Goal: Find specific page/section: Find specific page/section

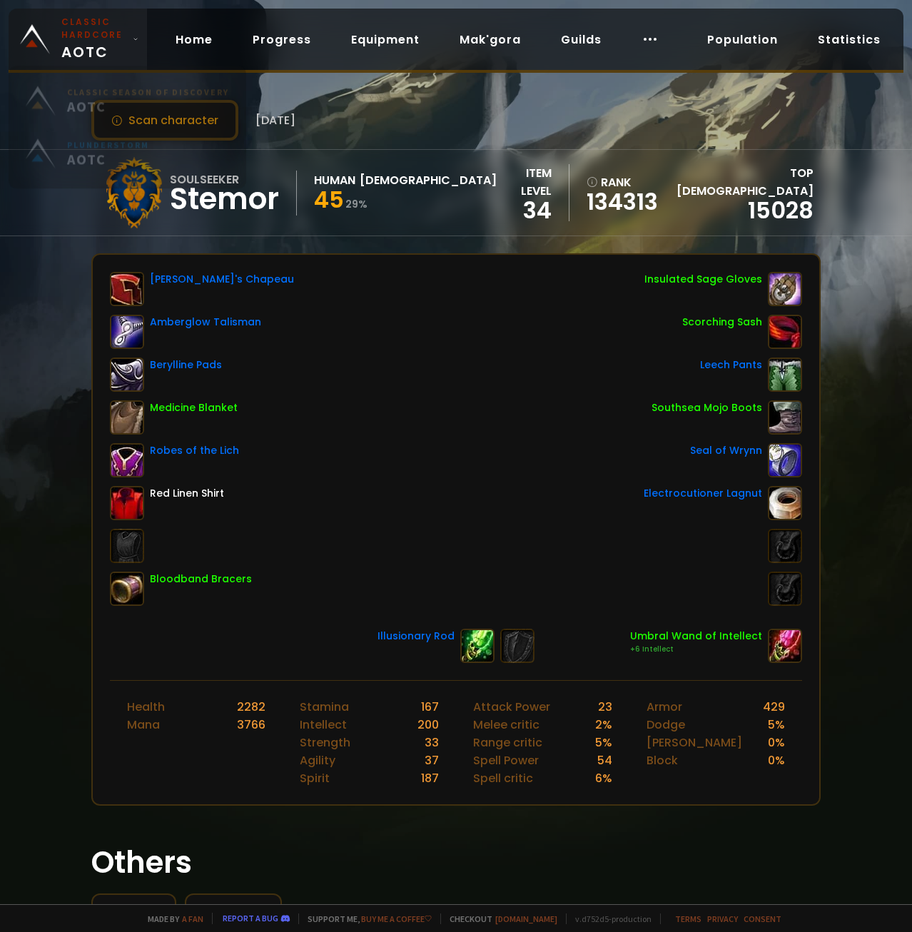
click at [83, 40] on small "Classic Hardcore" at bounding box center [94, 29] width 66 height 26
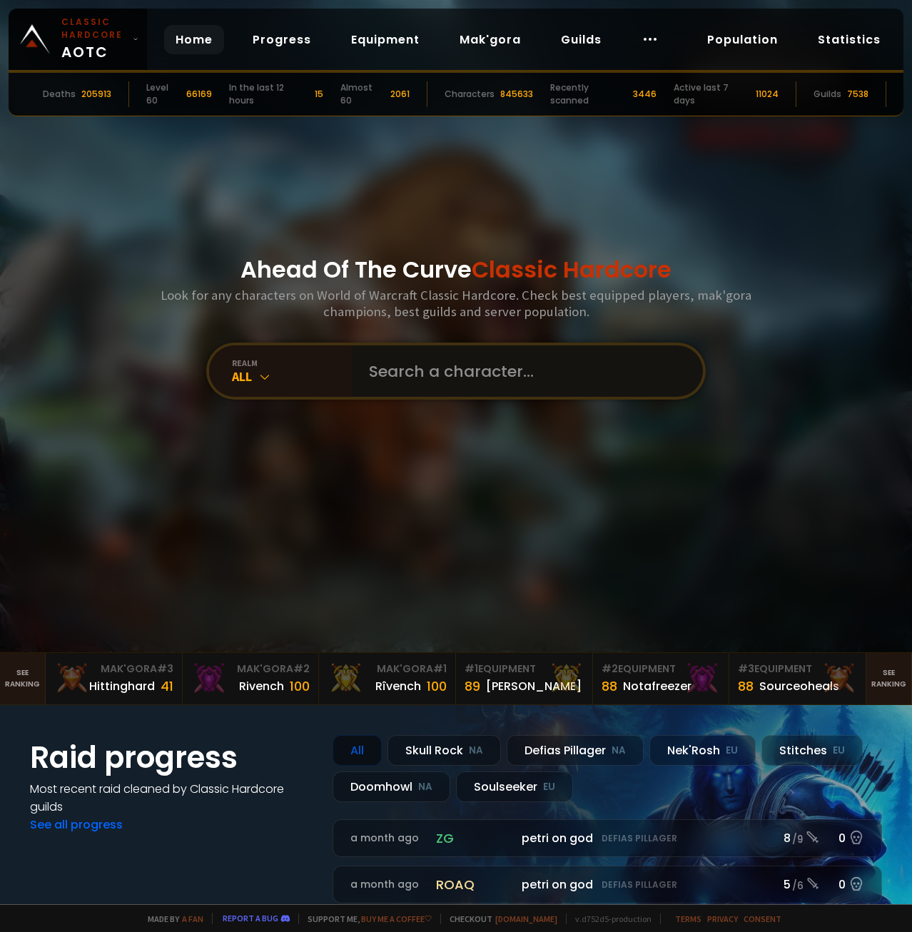
click at [453, 358] on input "text" at bounding box center [522, 370] width 325 height 51
paste input "Lunathicc"
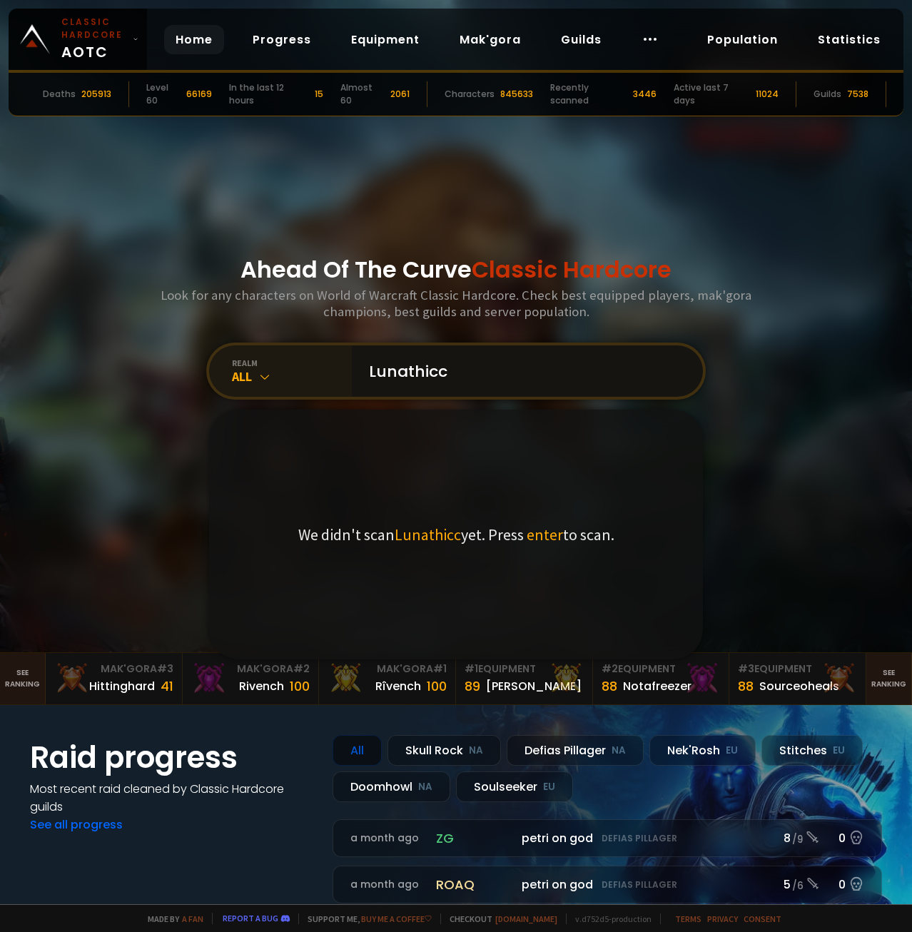
type input "Lunathicc"
click at [258, 368] on div "realm" at bounding box center [292, 363] width 120 height 11
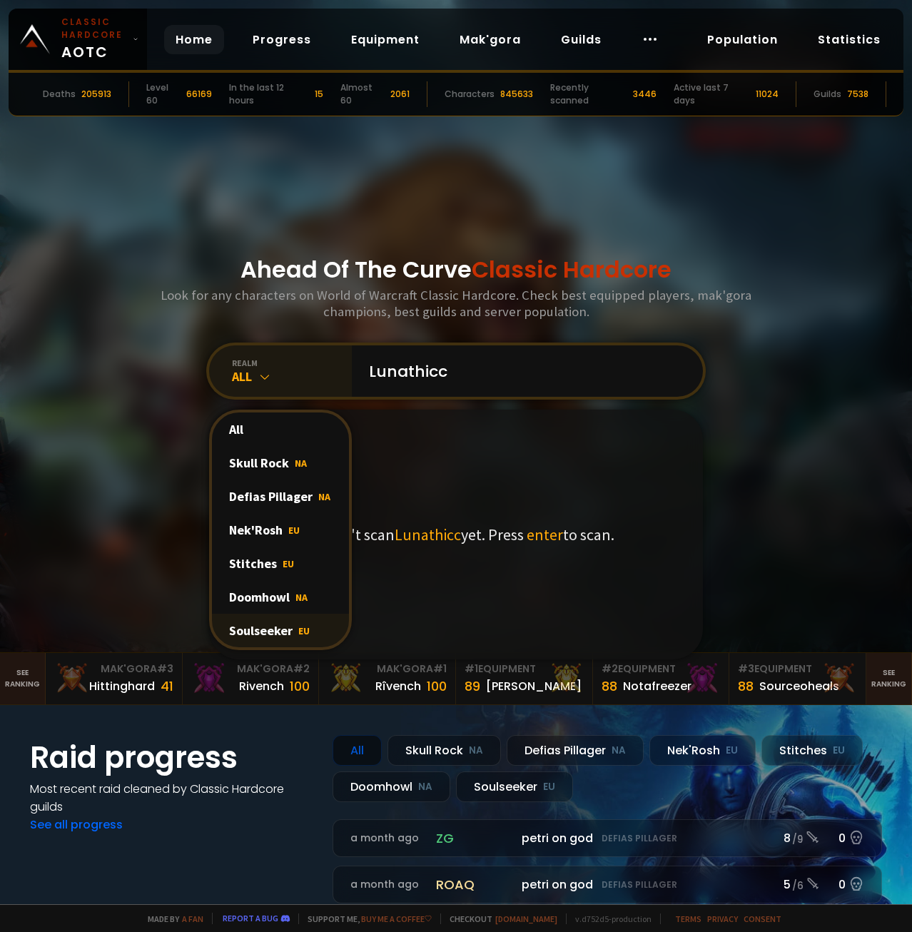
click at [280, 636] on div "Soulseeker EU" at bounding box center [280, 631] width 137 height 34
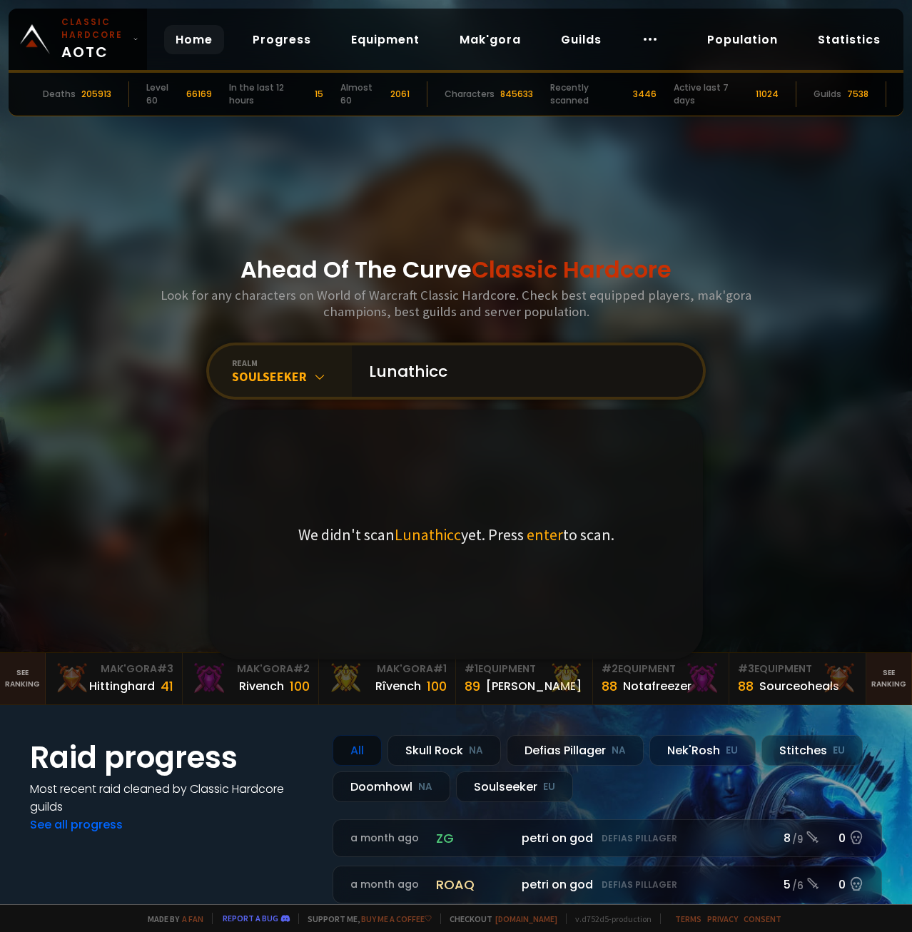
click at [517, 373] on input "Lunathicc" at bounding box center [522, 370] width 325 height 51
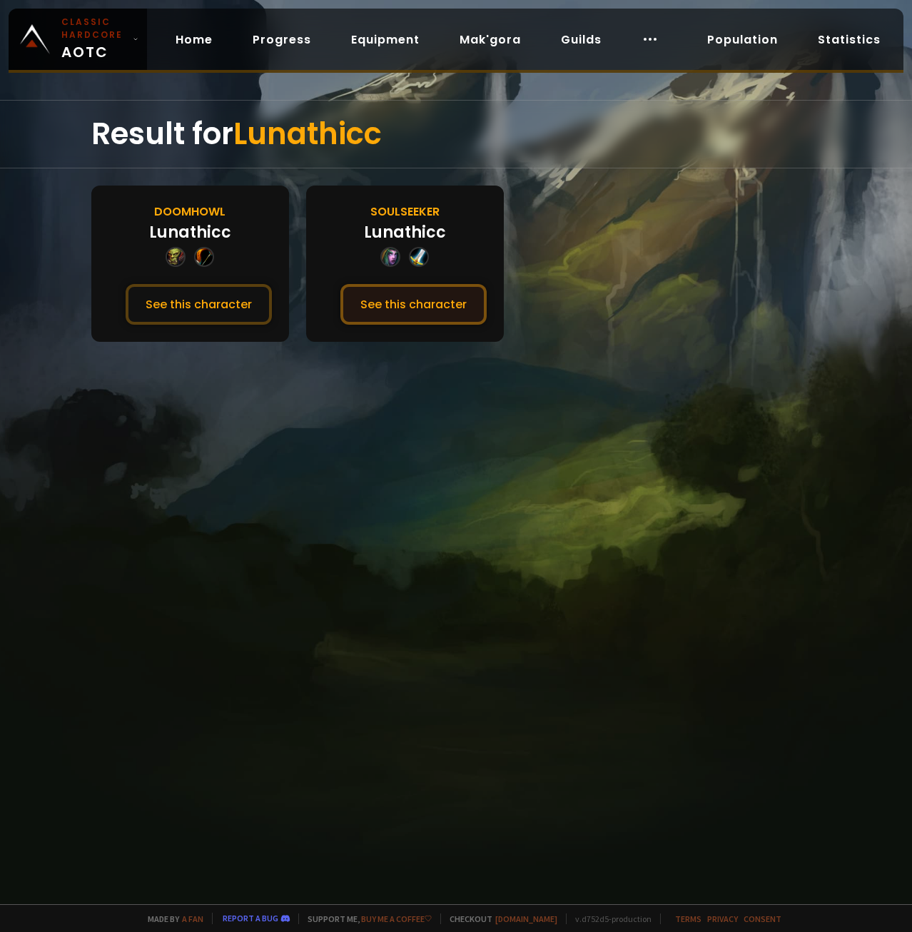
click at [441, 295] on button "See this character" at bounding box center [413, 304] width 146 height 41
